Goal: Transaction & Acquisition: Purchase product/service

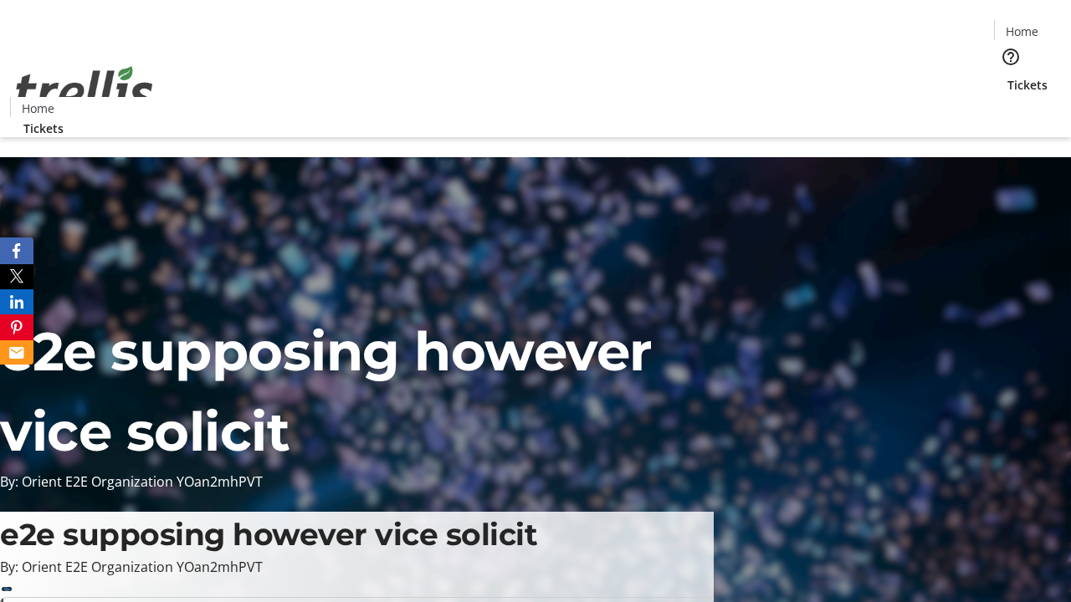
click at [1007, 76] on span "Tickets" at bounding box center [1027, 85] width 40 height 18
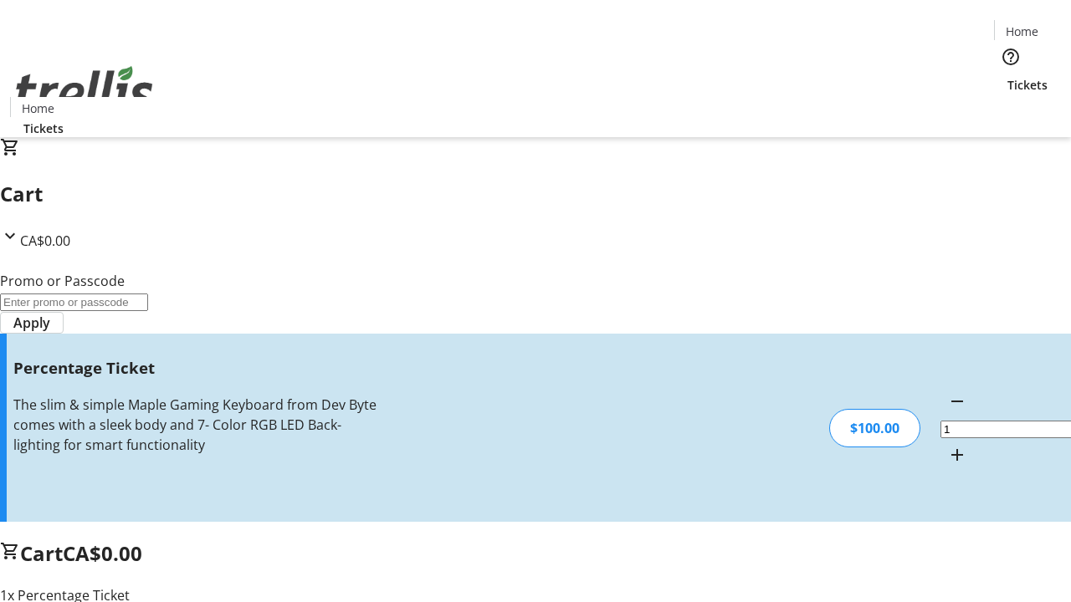
type input "BAR"
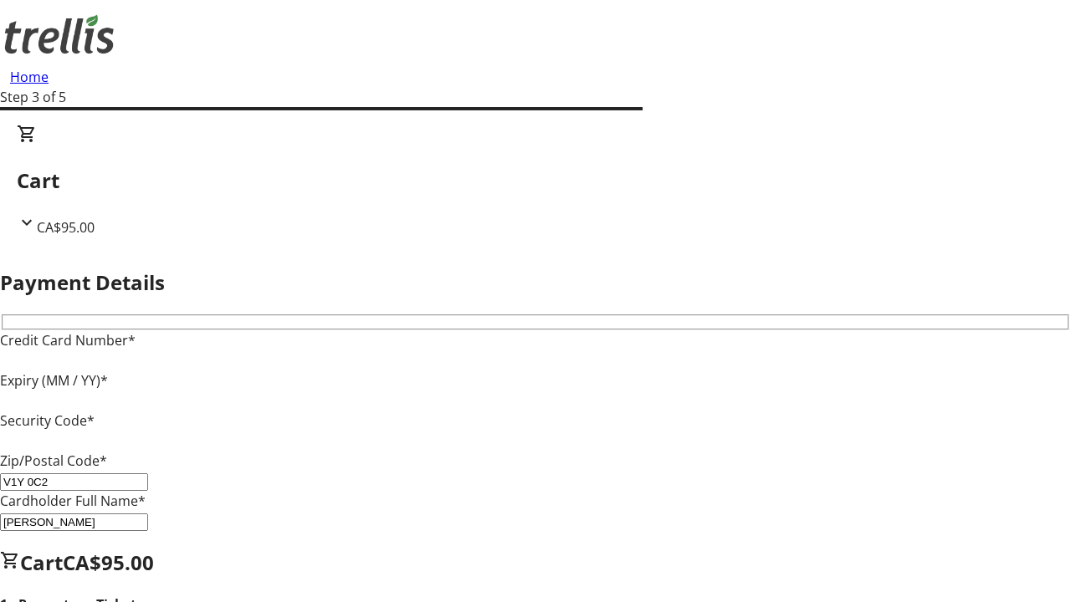
type input "V1Y 0C2"
